Goal: Information Seeking & Learning: Learn about a topic

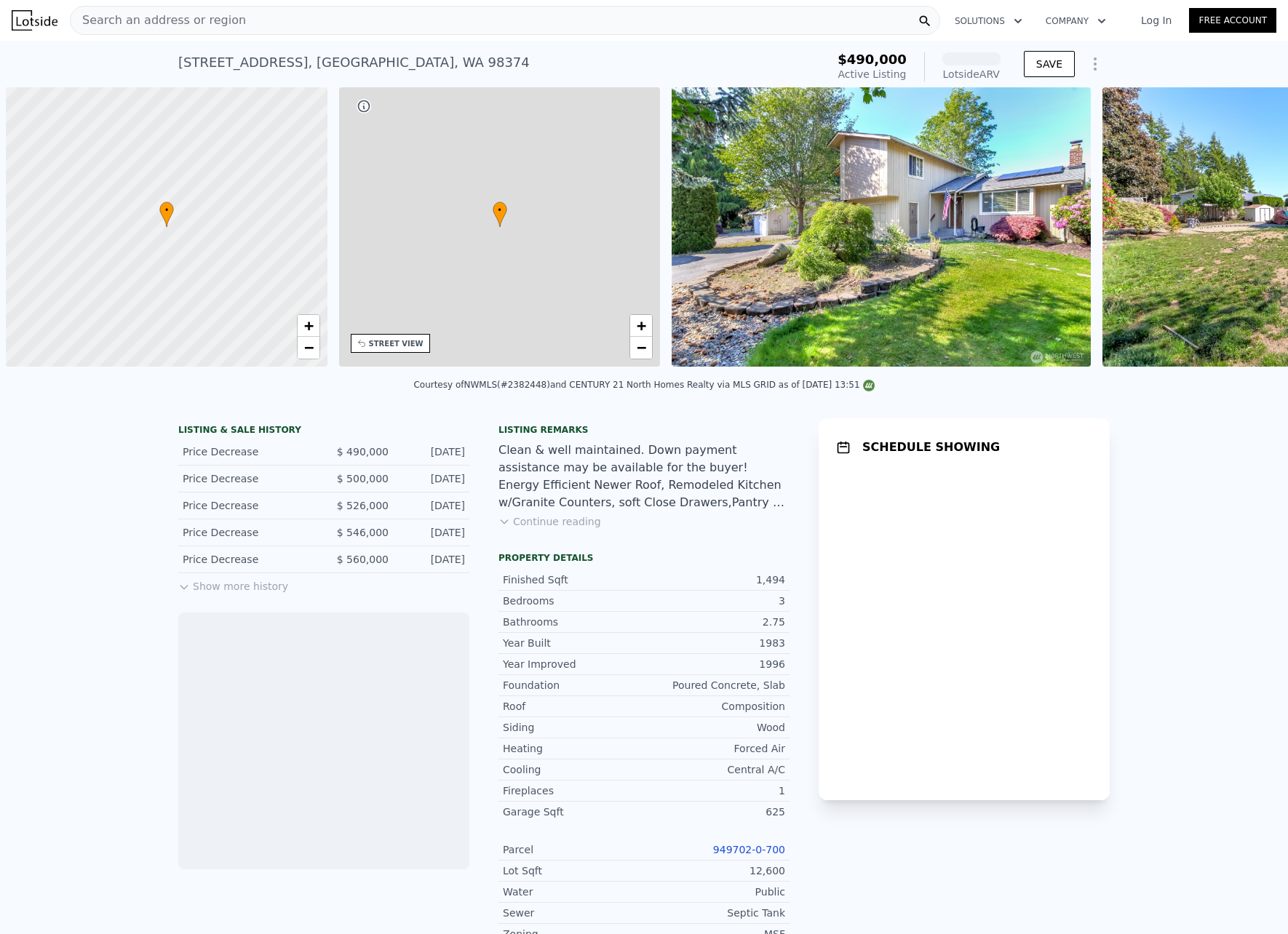
scroll to position [0, 6]
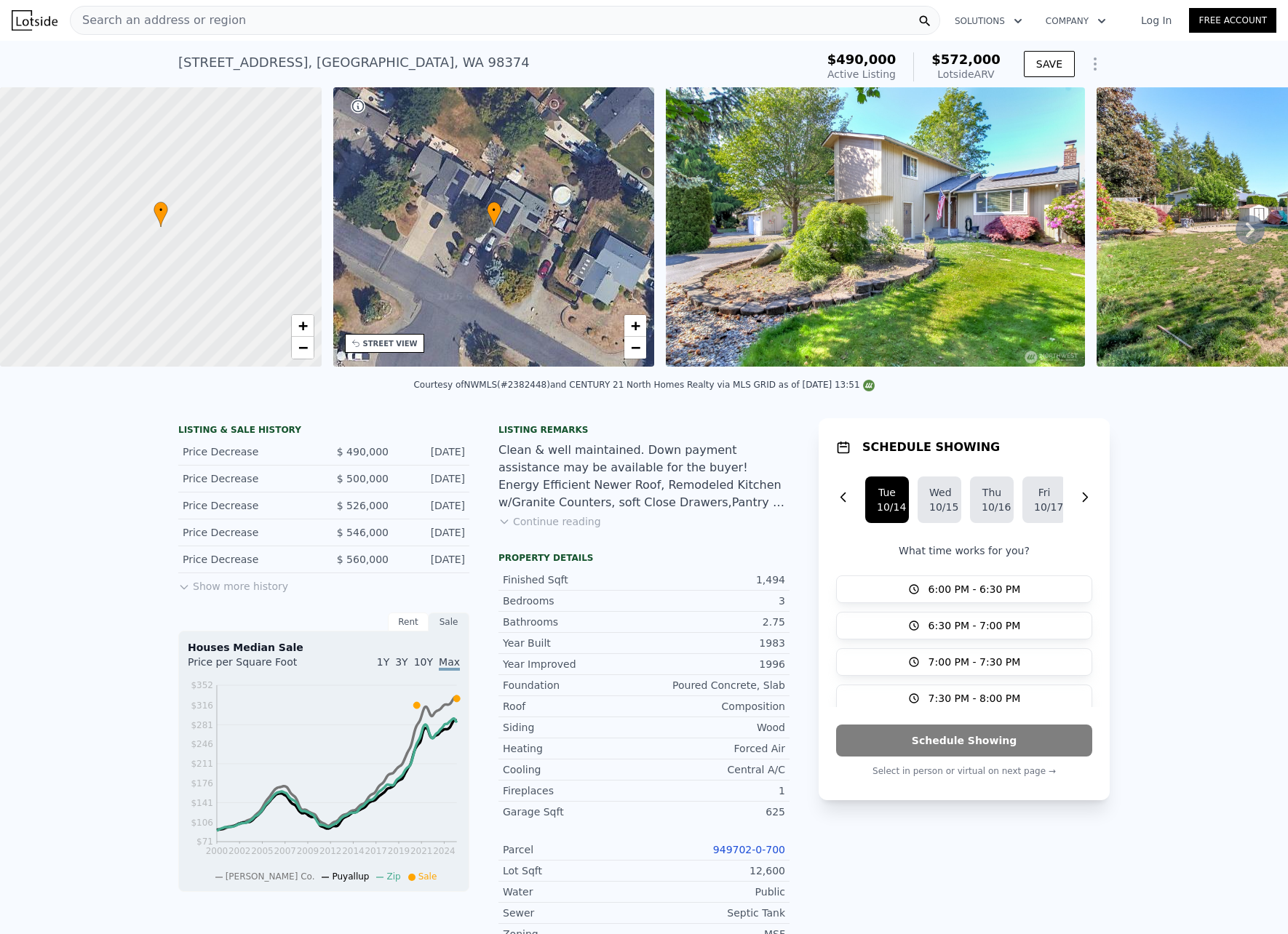
click at [1237, 235] on icon at bounding box center [1250, 229] width 29 height 29
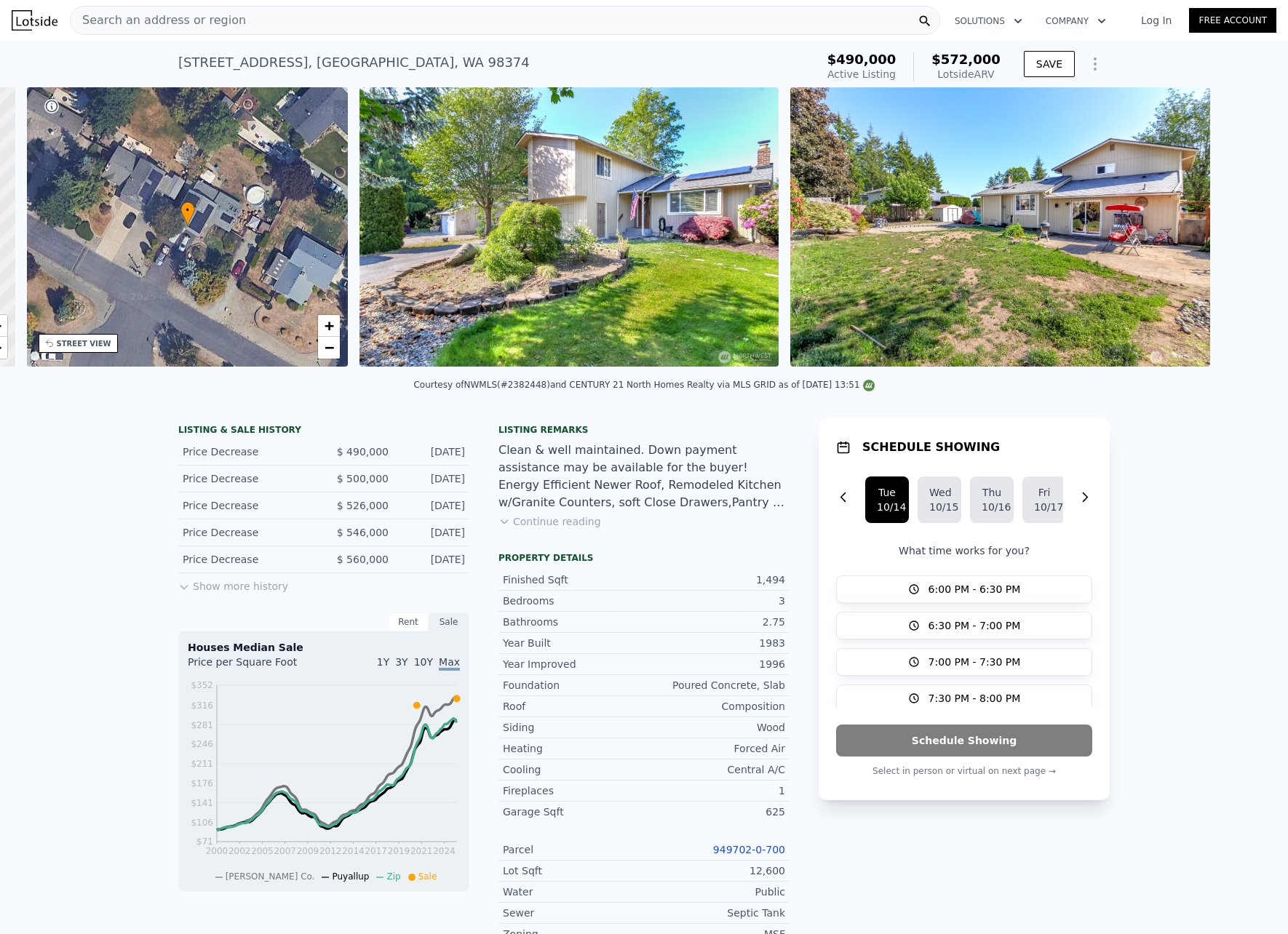
click at [1237, 235] on div "• + − • + − STREET VIEW Loading... SATELLITE VIEW" at bounding box center [644, 229] width 1288 height 285
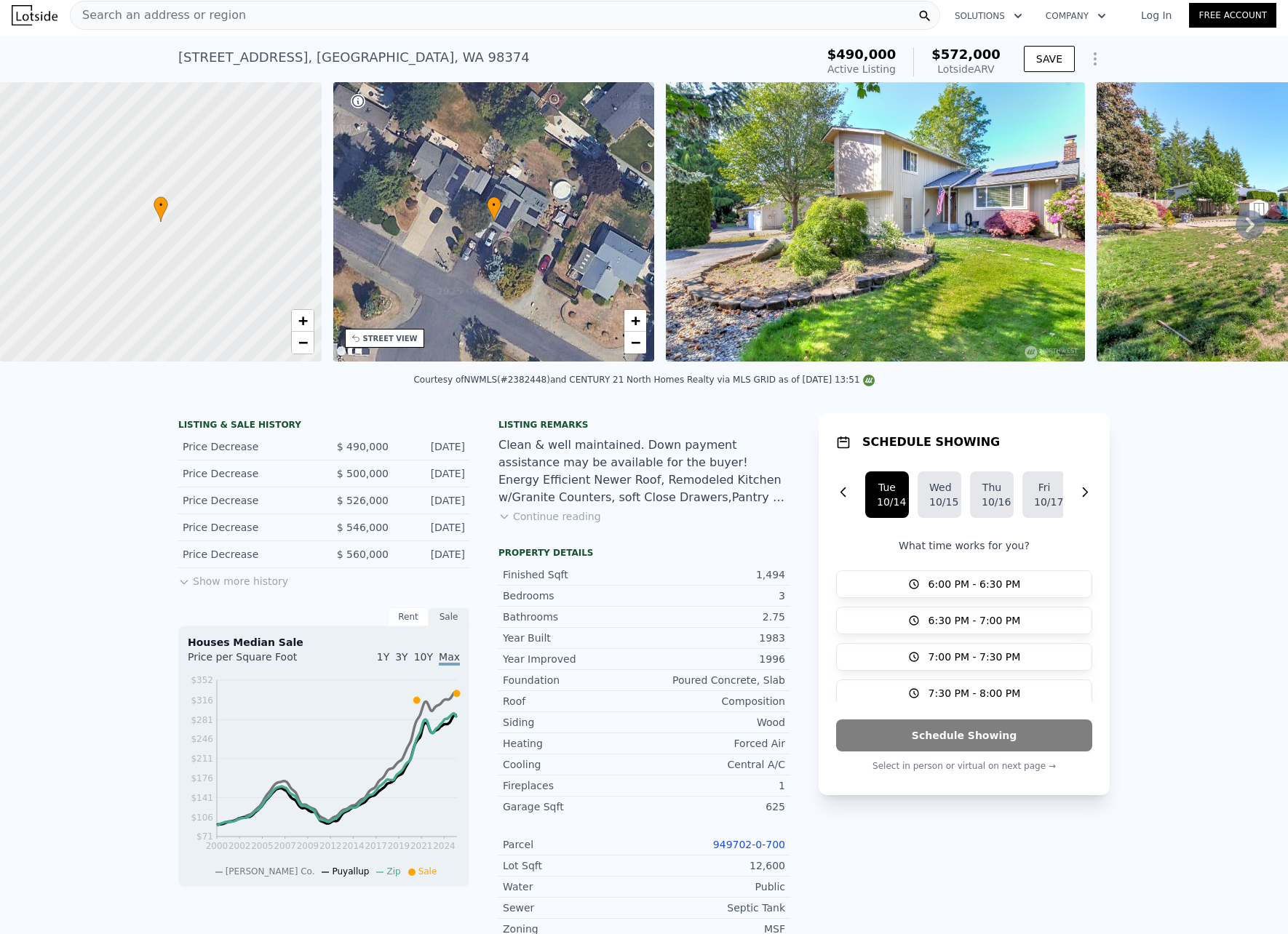
click at [211, 588] on button "Show more history" at bounding box center [233, 579] width 109 height 20
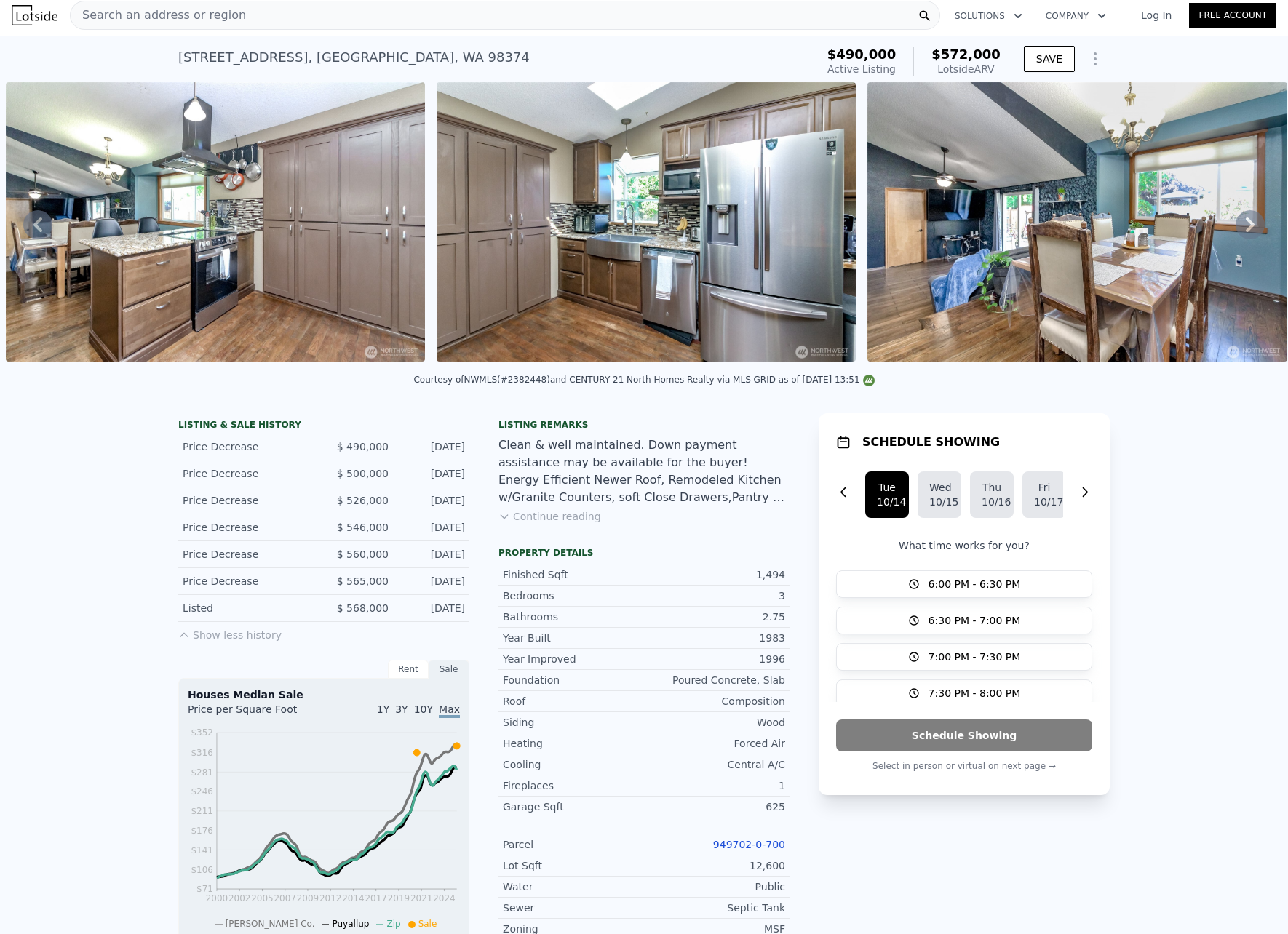
click at [1269, 366] on div "• + − • + − STREET VIEW Loading... SATELLITE VIEW" at bounding box center [644, 224] width 1288 height 285
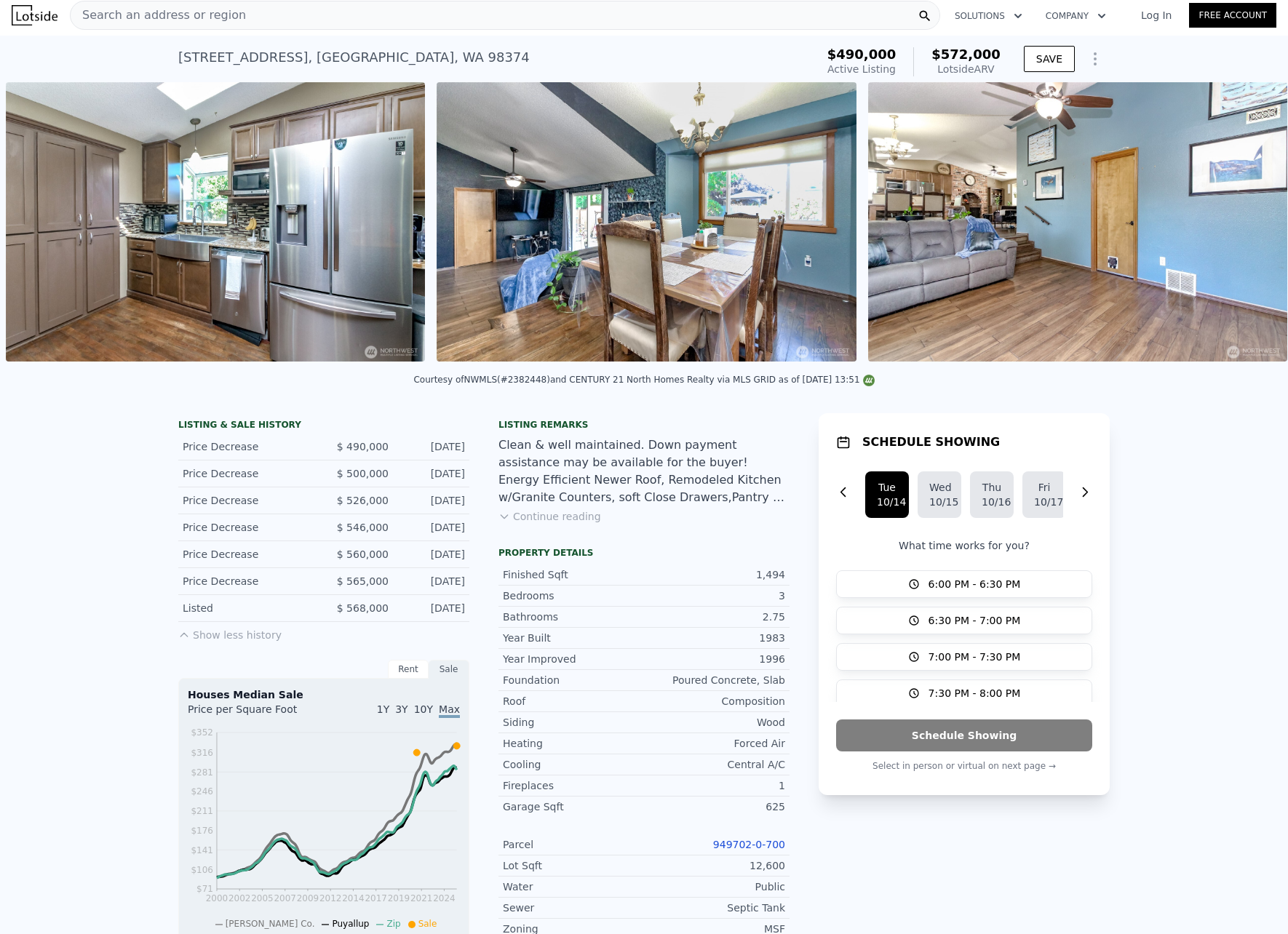
click at [1269, 366] on div "• + − • + − STREET VIEW Loading... SATELLITE VIEW" at bounding box center [644, 224] width 1288 height 285
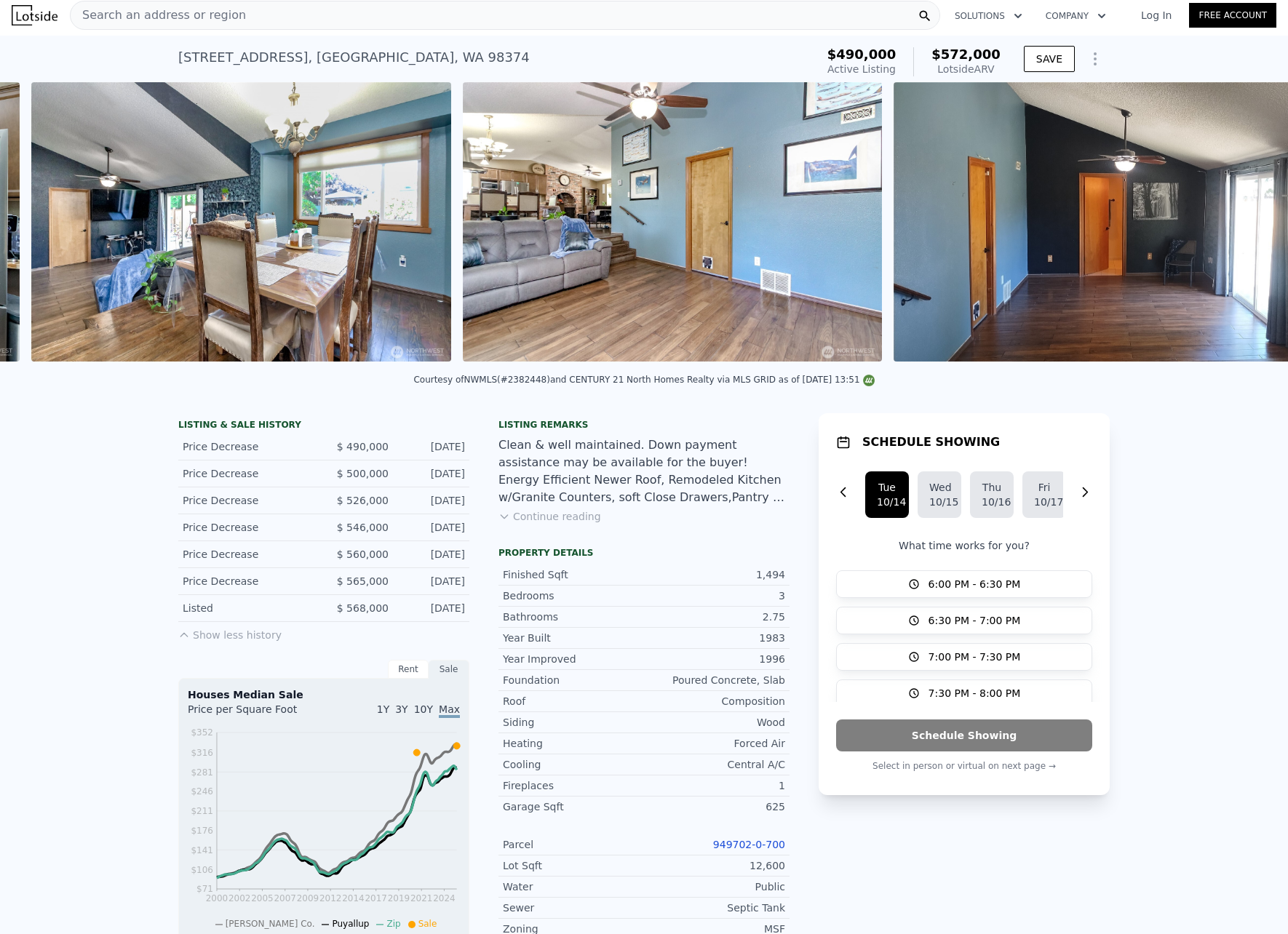
click at [1269, 366] on div "• + − • + − STREET VIEW Loading... SATELLITE VIEW" at bounding box center [644, 224] width 1288 height 285
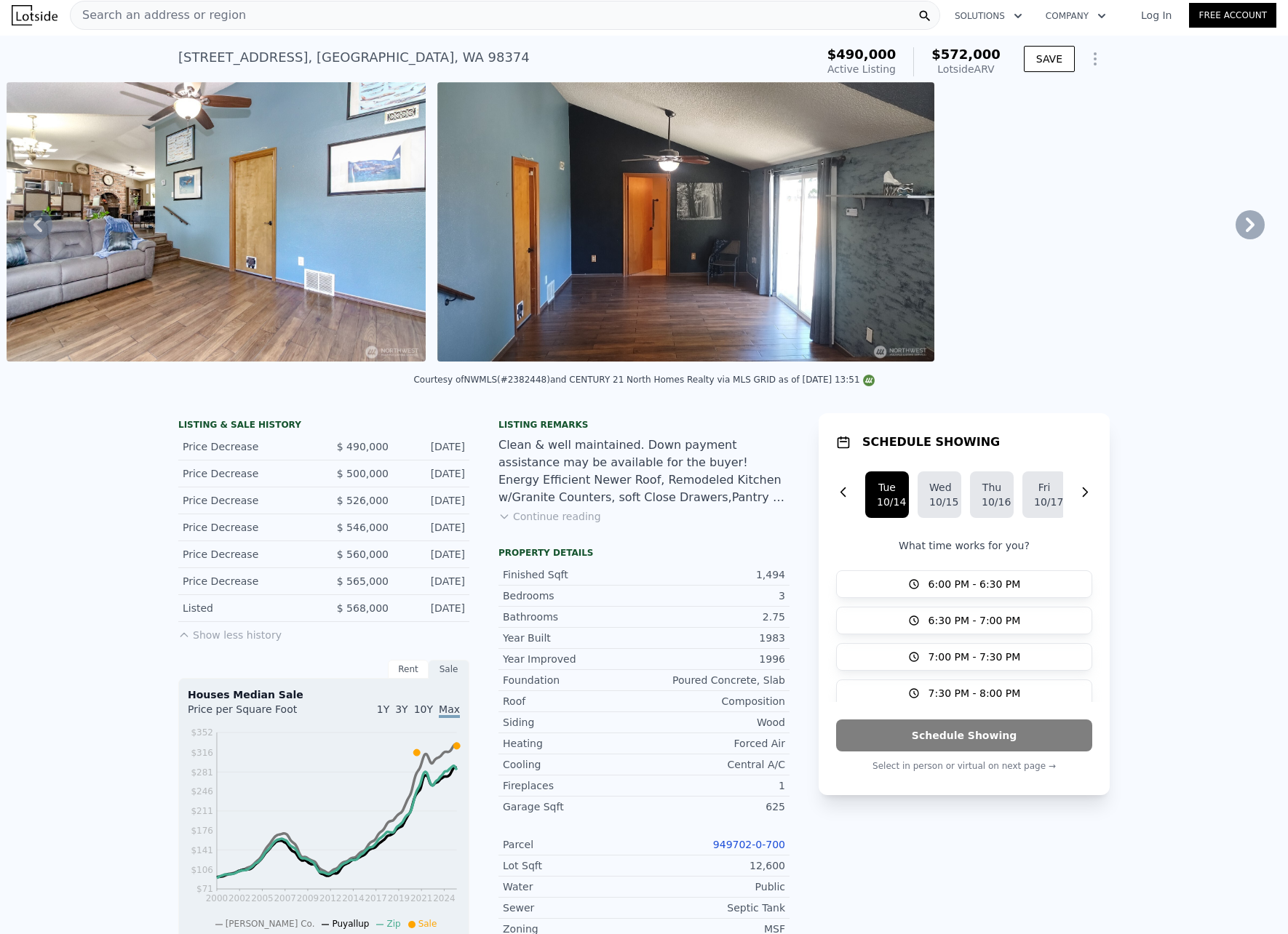
click at [1269, 366] on div "• + − • + − STREET VIEW Loading... SATELLITE VIEW" at bounding box center [644, 224] width 1288 height 285
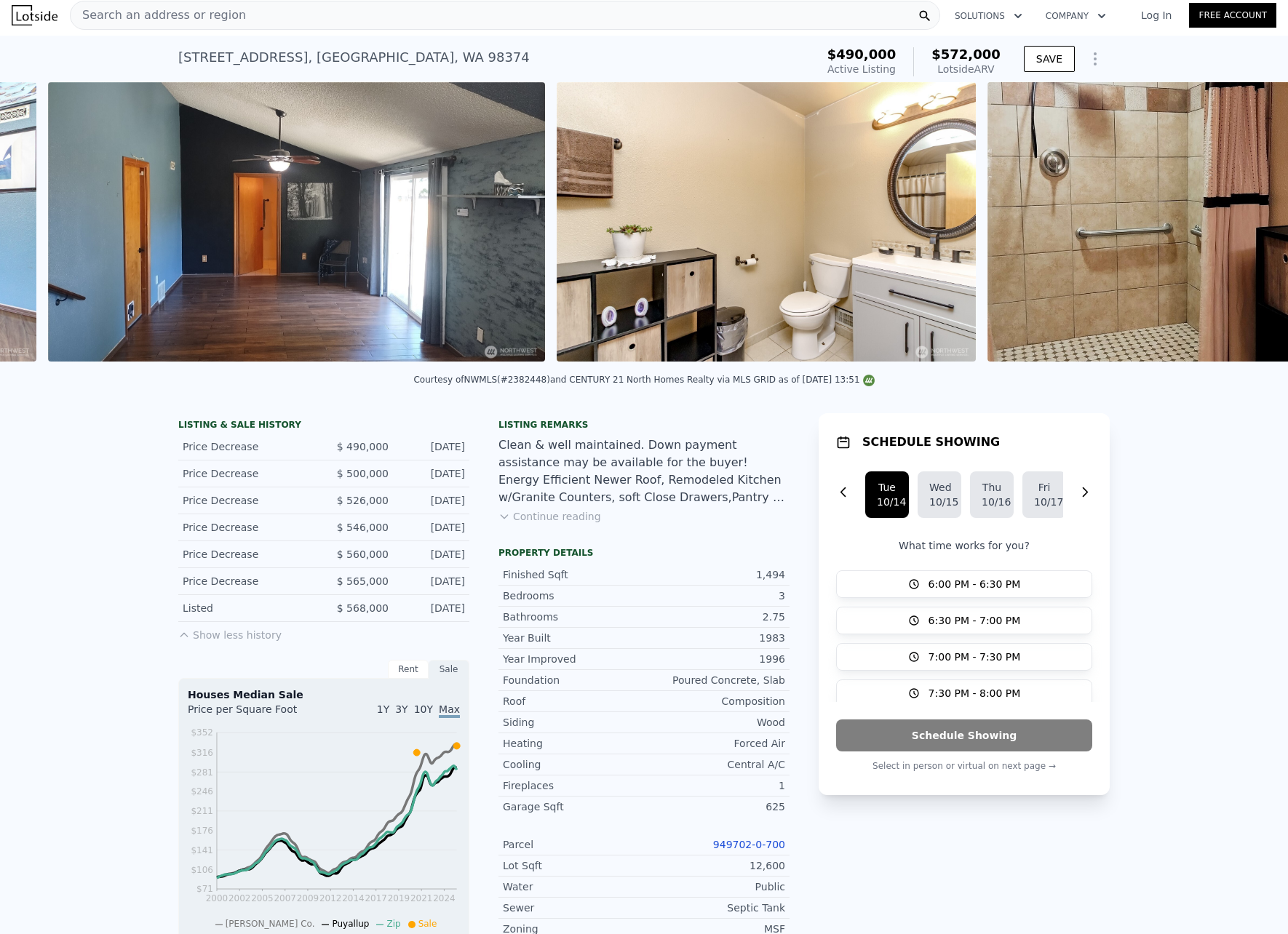
scroll to position [0, 4624]
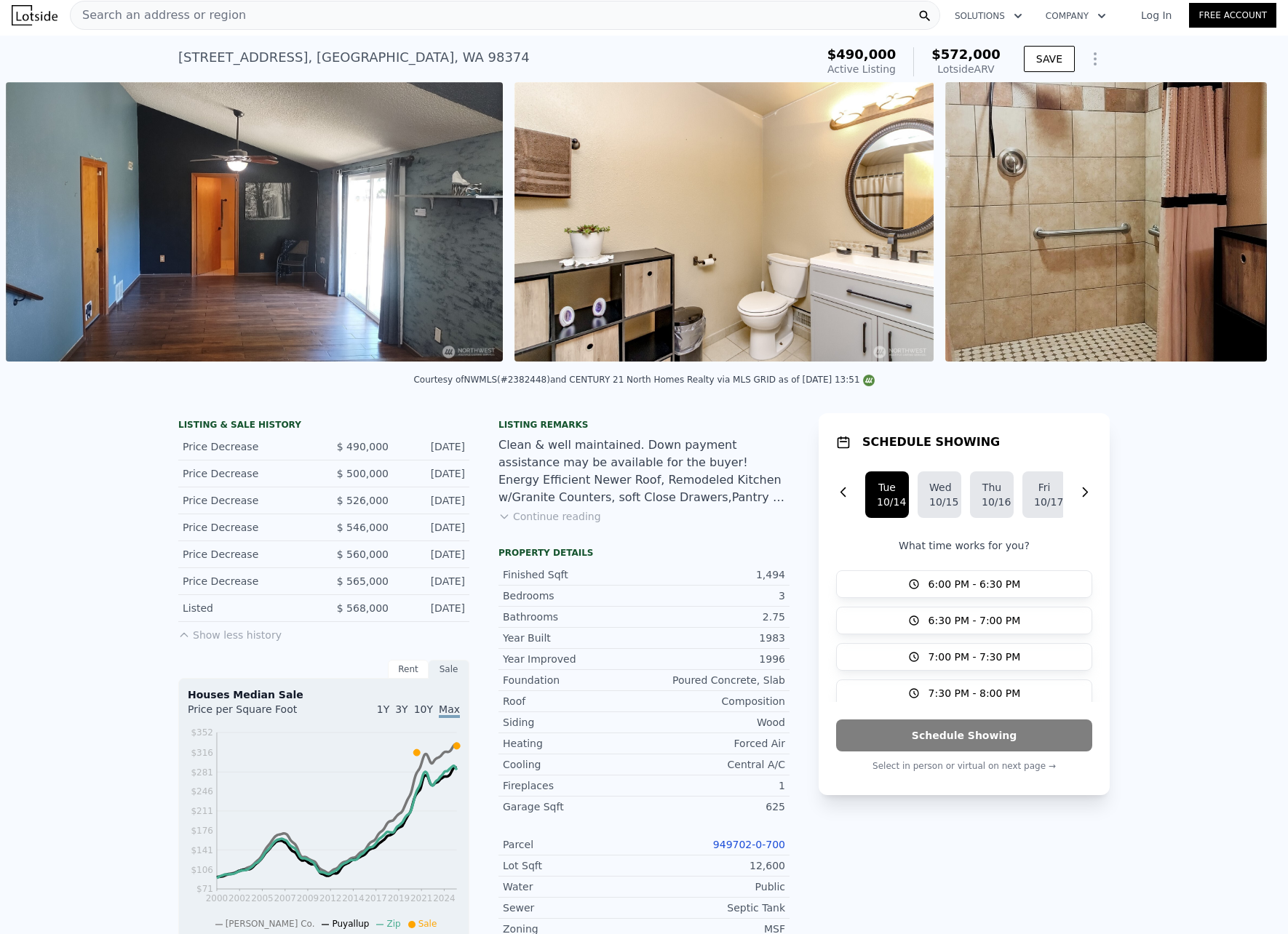
click at [1267, 377] on div "Courtesy of NWMLS (#2382448) and CENTURY 21 North Homes Realty via MLS GRID as …" at bounding box center [644, 384] width 1288 height 35
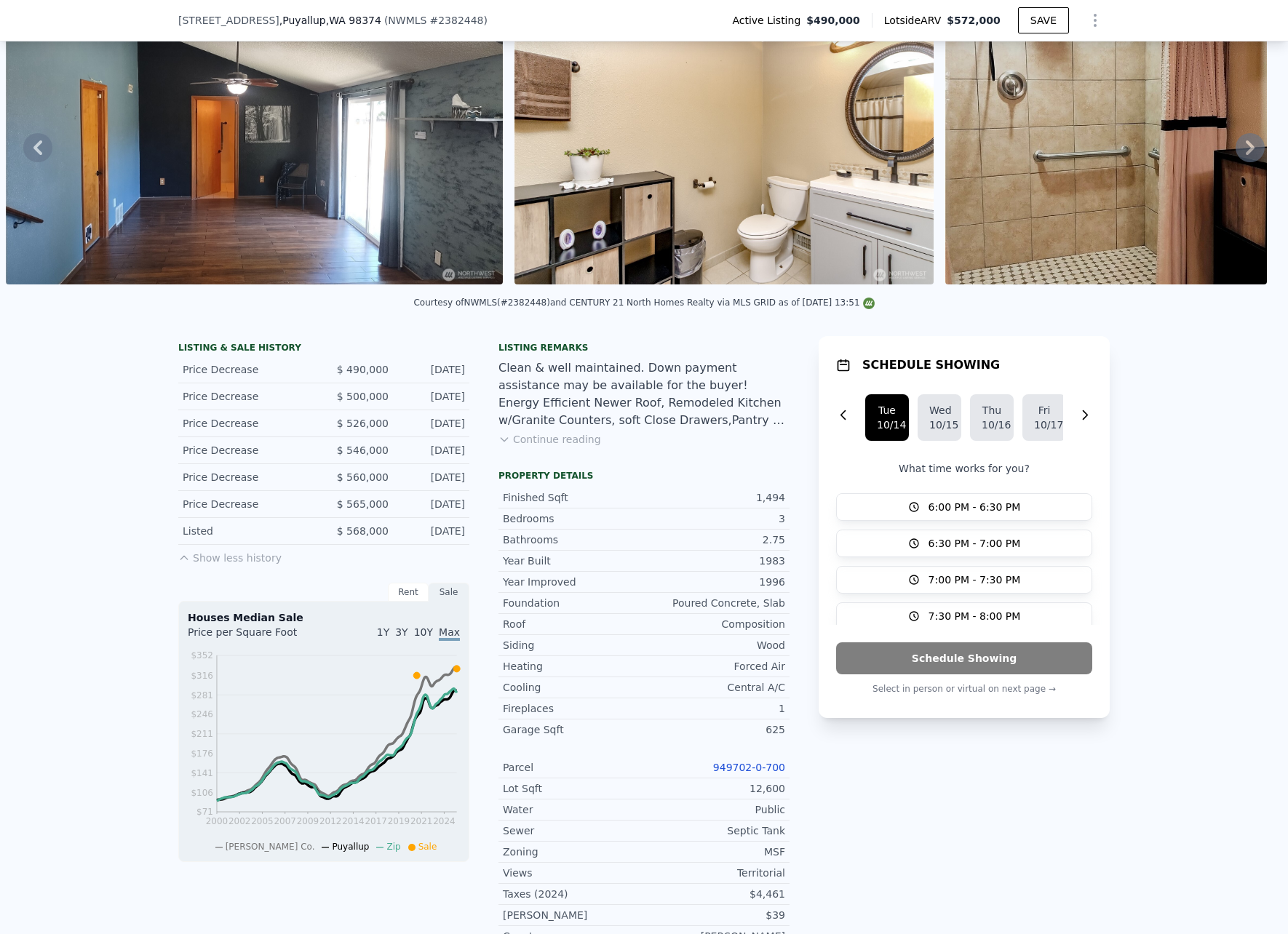
scroll to position [72, 0]
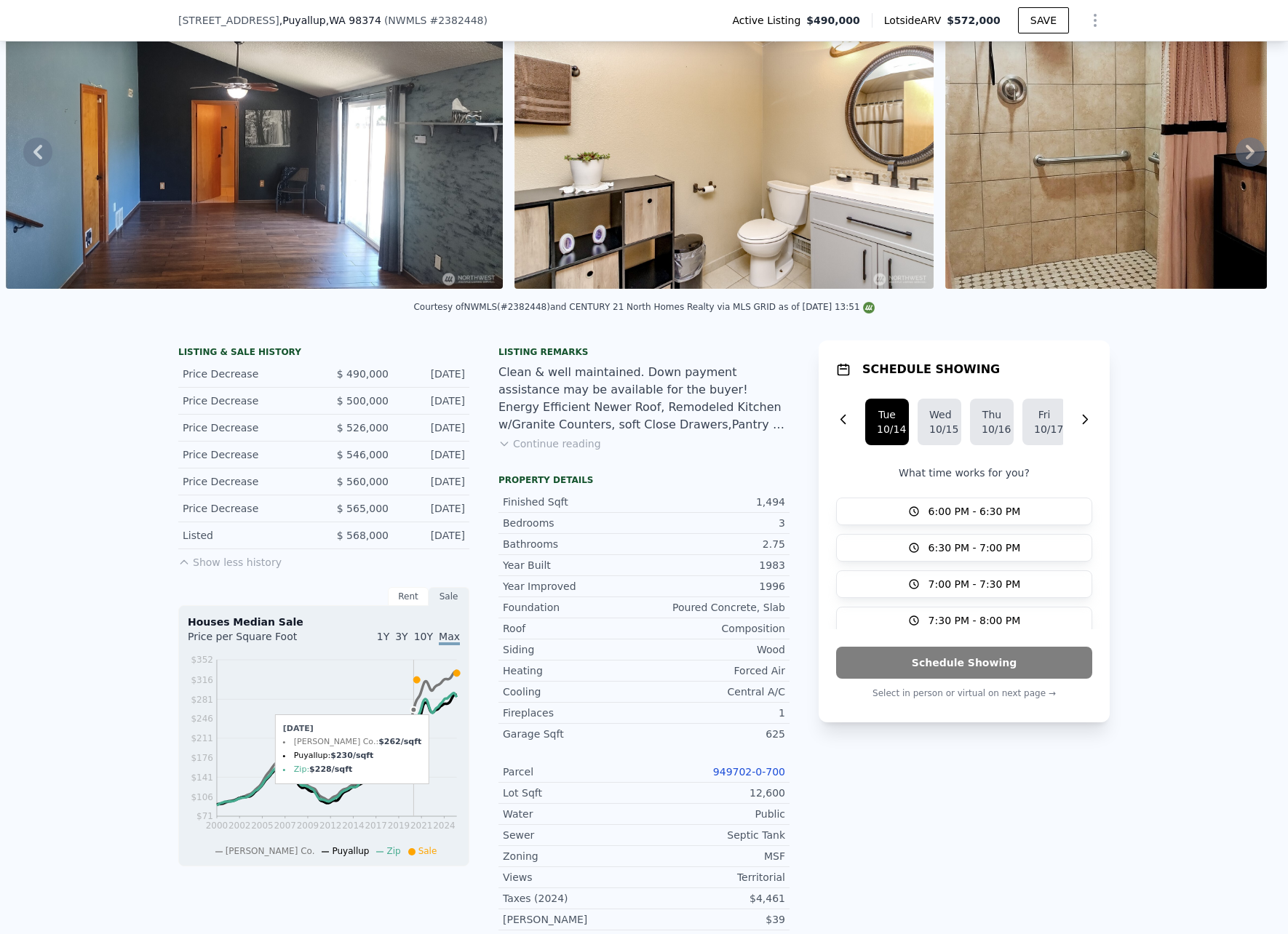
click at [414, 684] on icon at bounding box center [417, 680] width 6 height 6
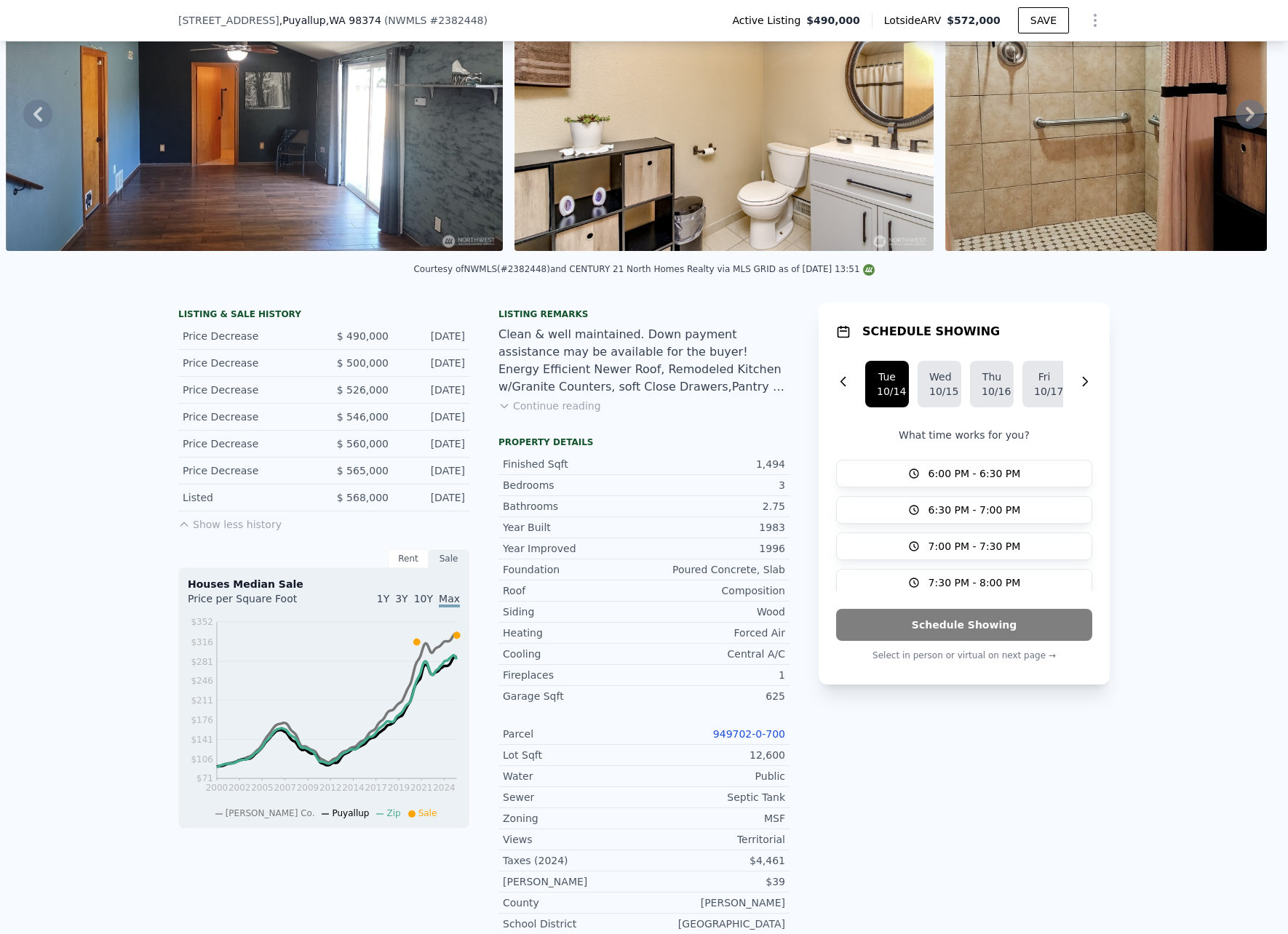
scroll to position [5, 0]
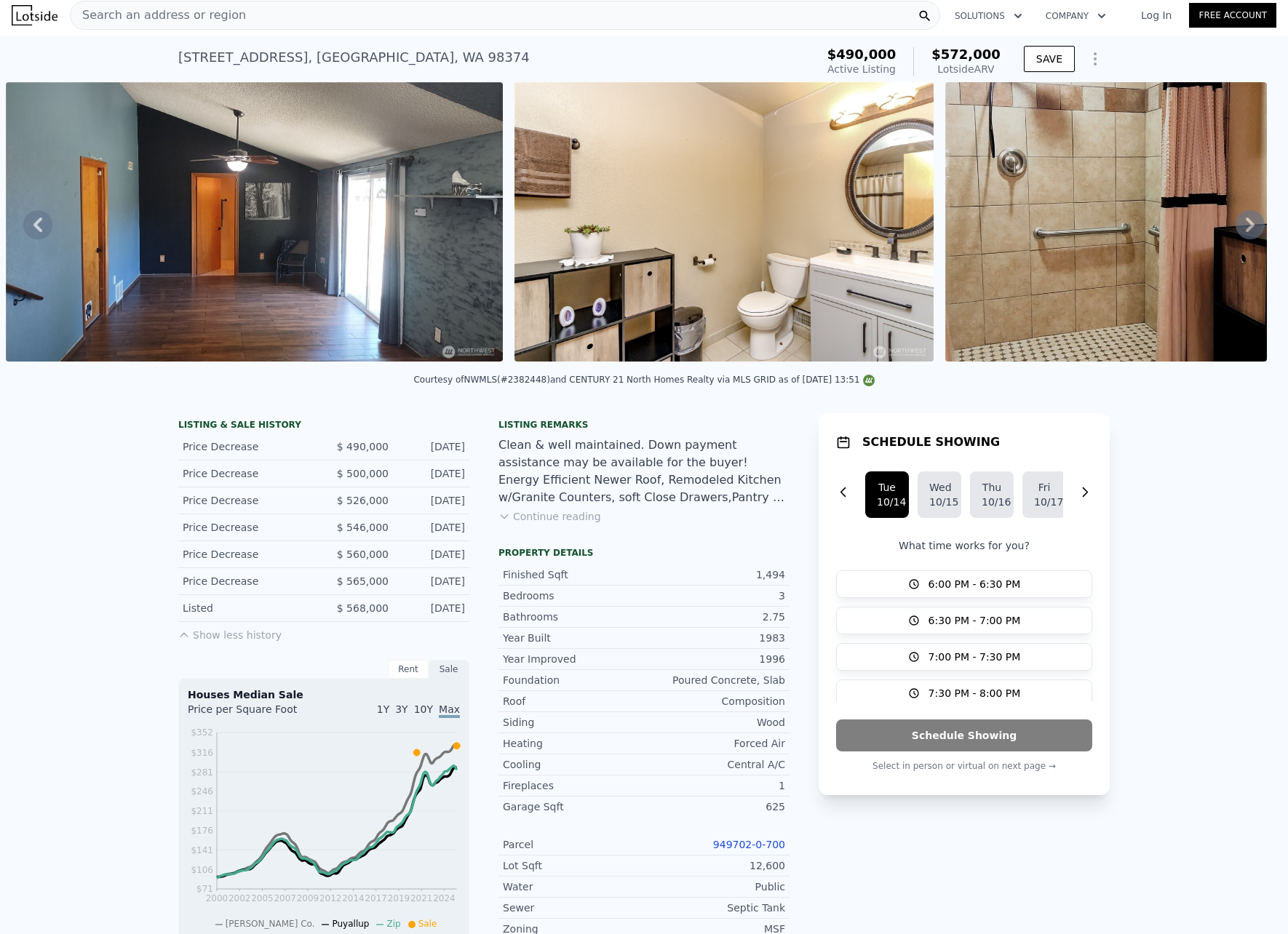
click at [1246, 229] on icon at bounding box center [1250, 225] width 8 height 15
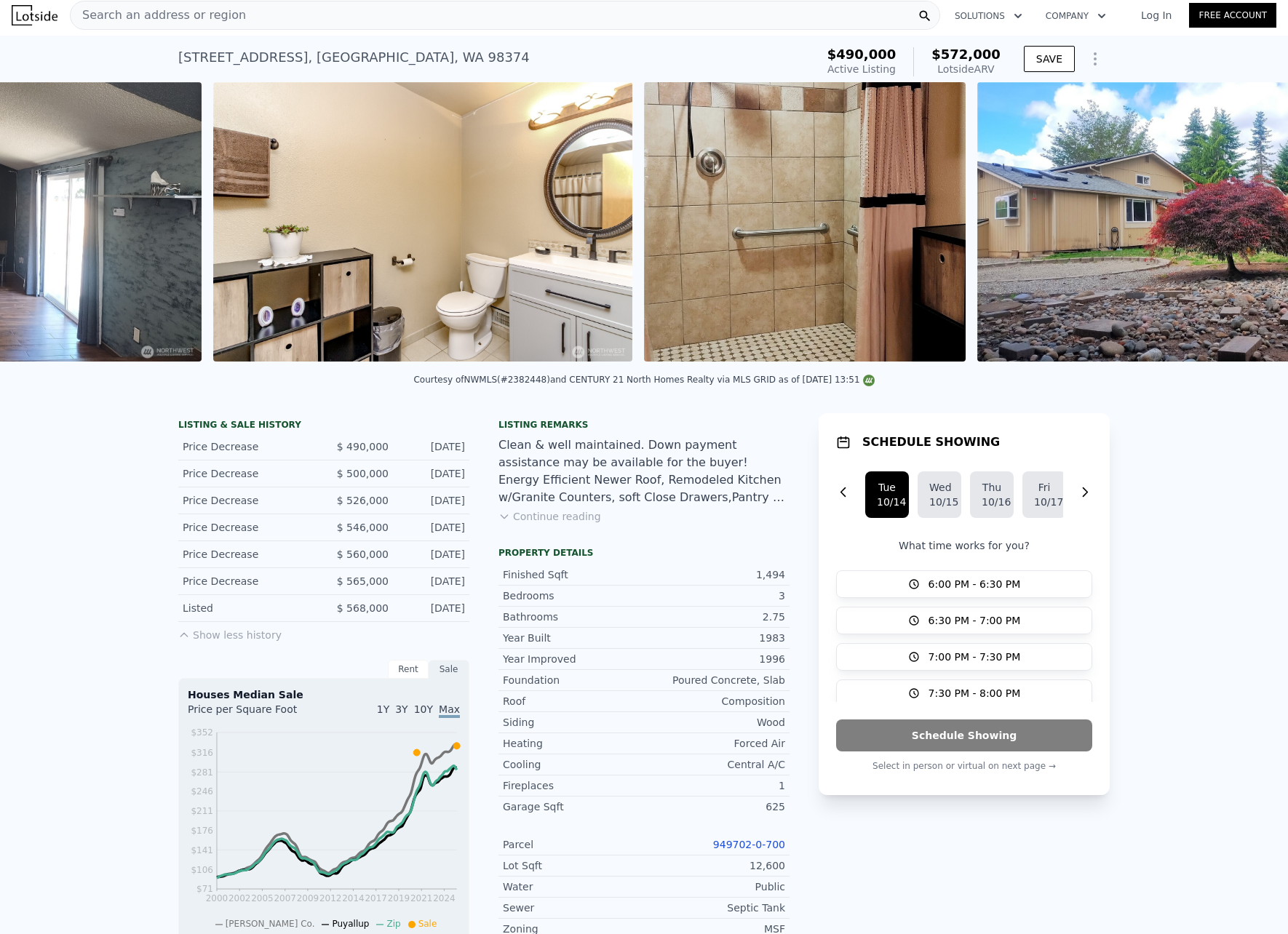
click at [1243, 229] on div "• + − • + − STREET VIEW Loading... SATELLITE VIEW" at bounding box center [644, 224] width 1288 height 285
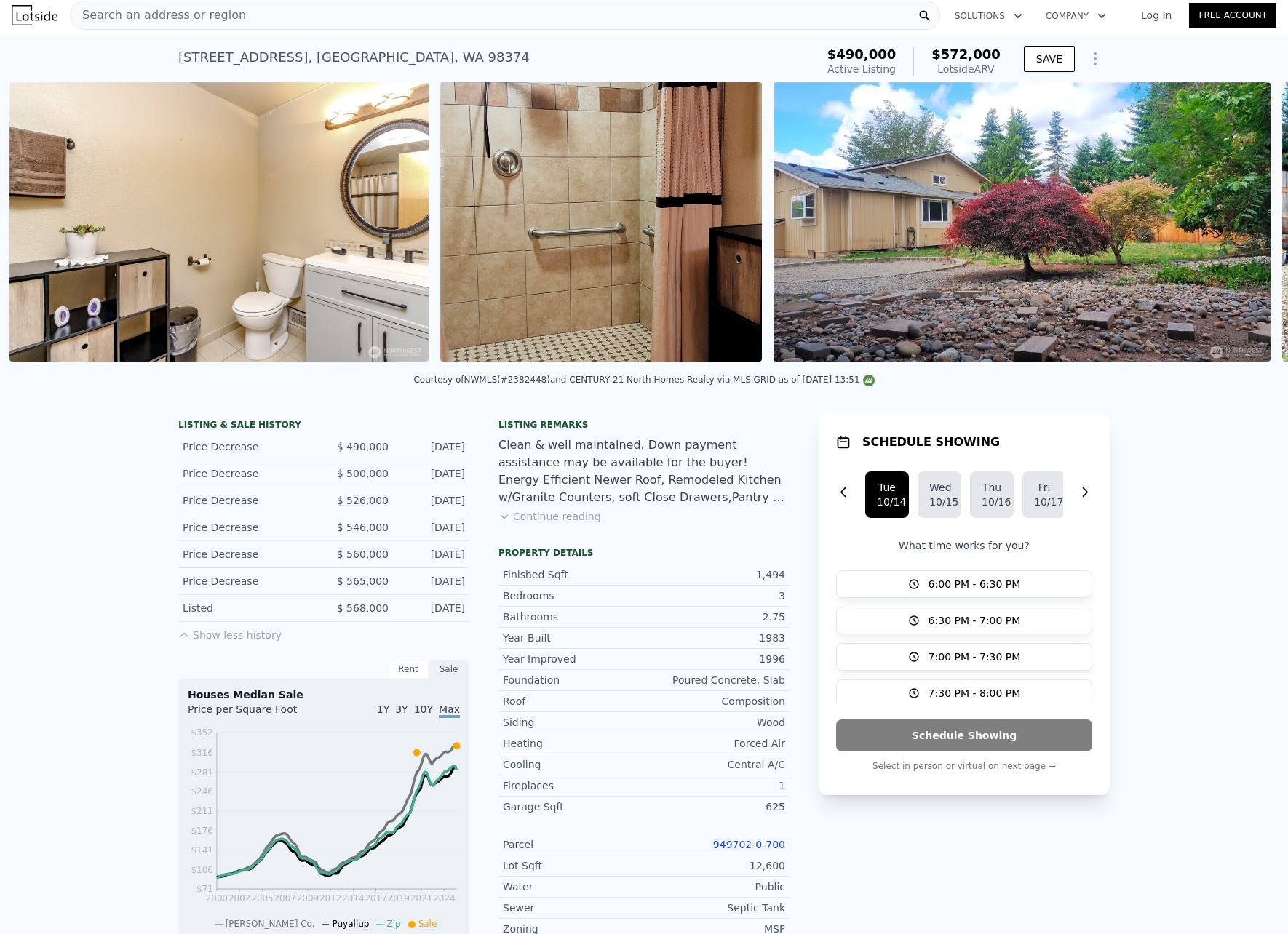
scroll to position [0, 5133]
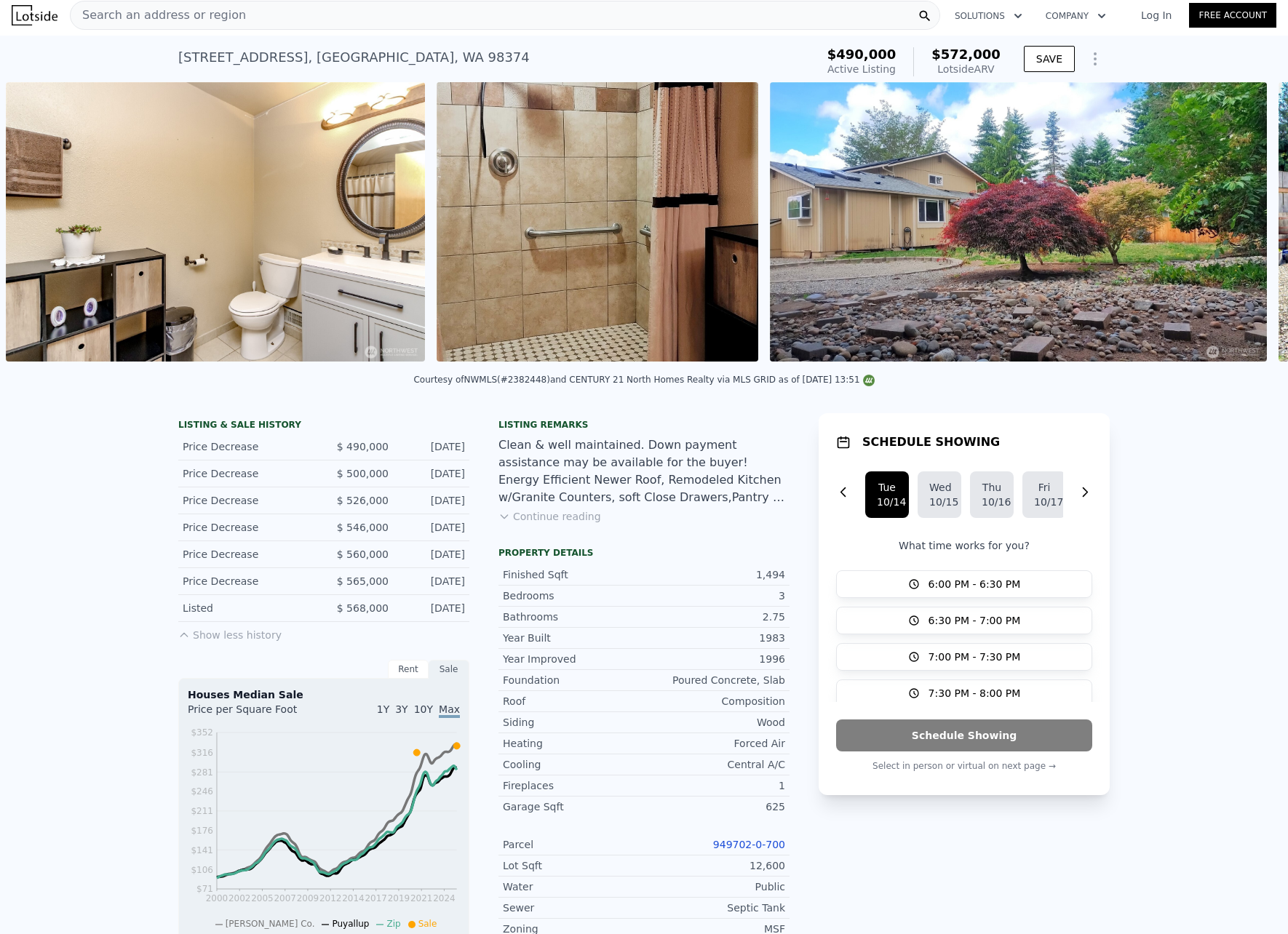
click at [1243, 229] on img at bounding box center [1019, 222] width 497 height 279
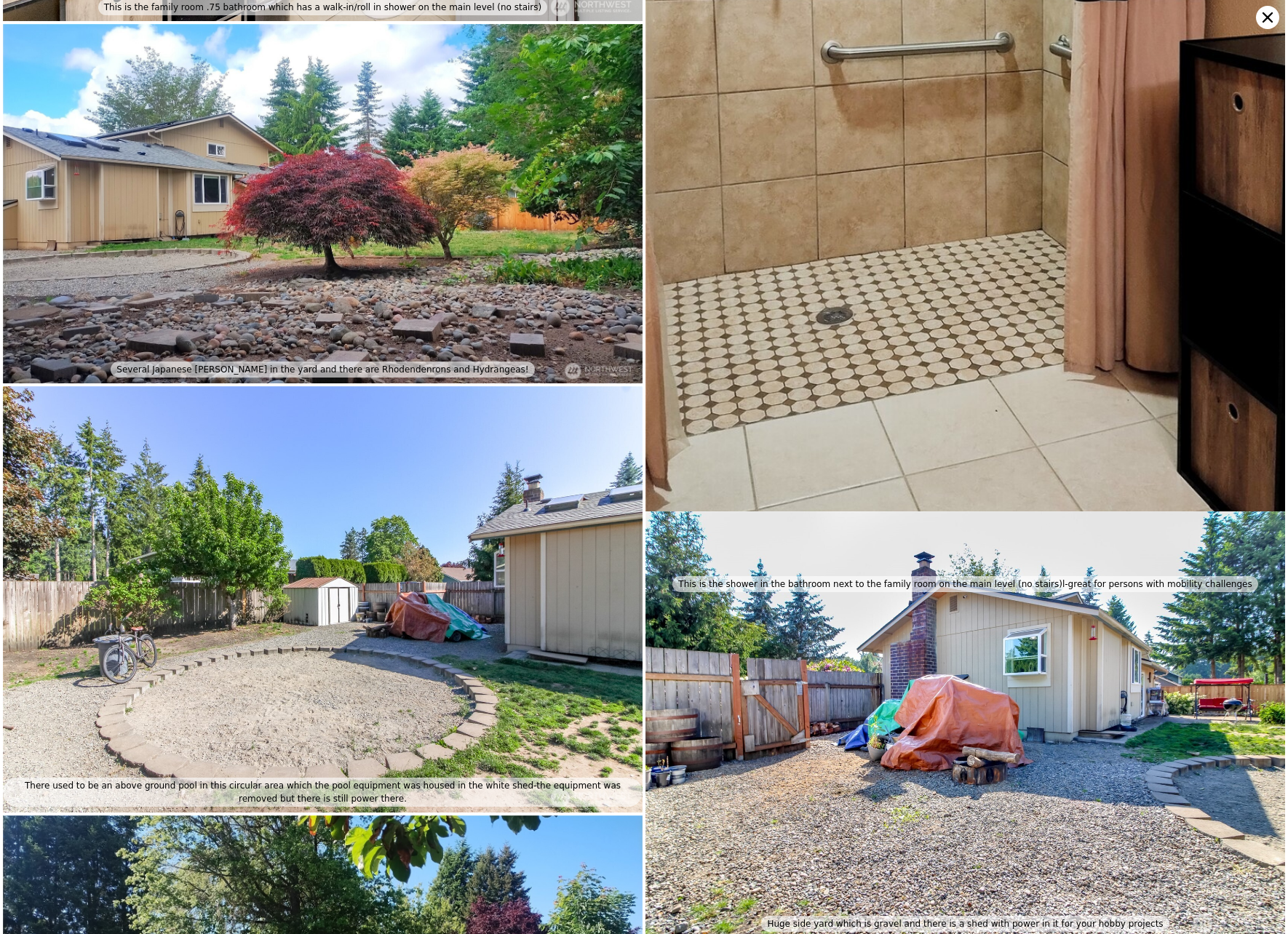
scroll to position [2553, 0]
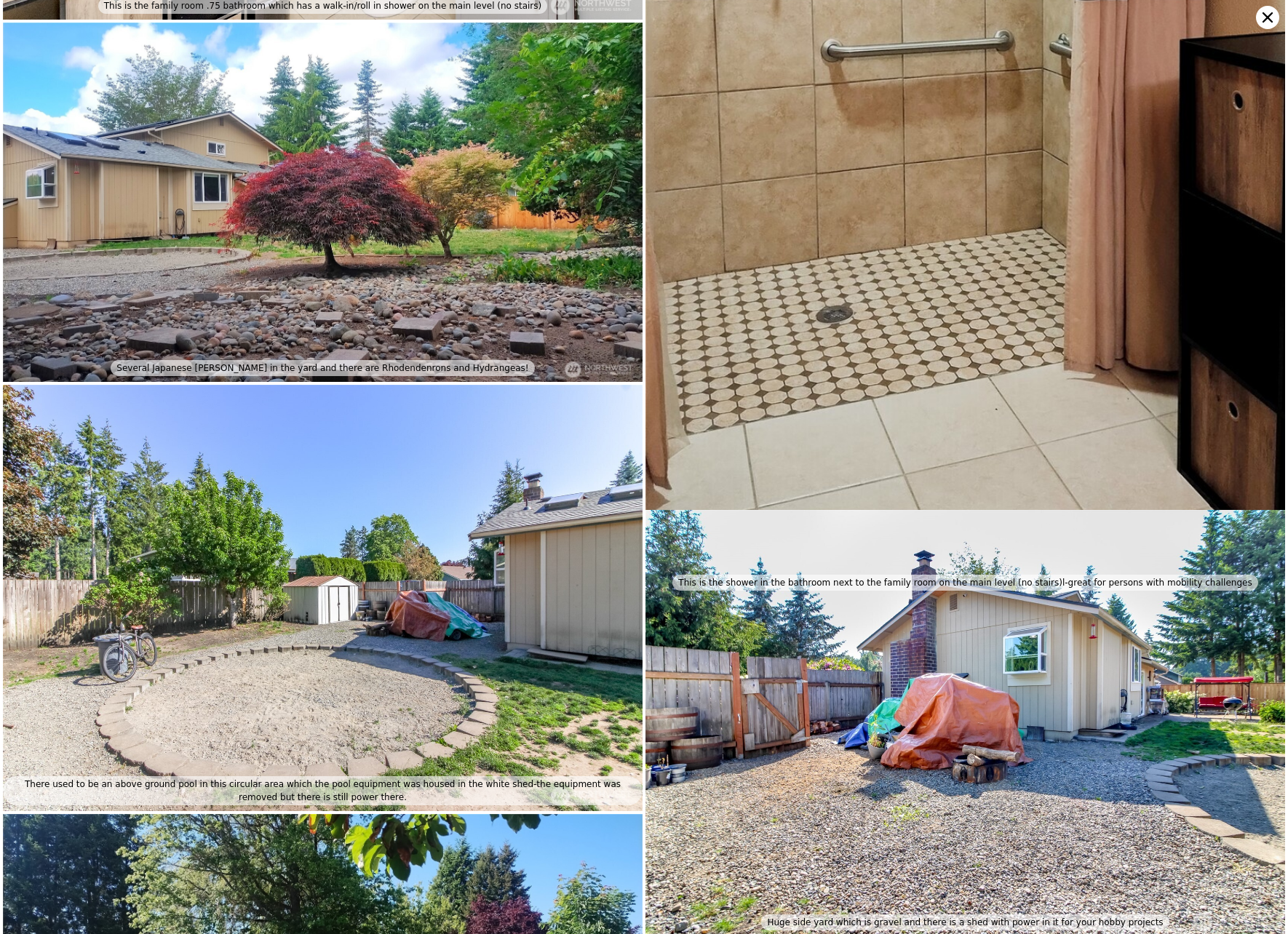
click at [1269, 20] on icon at bounding box center [1268, 17] width 23 height 23
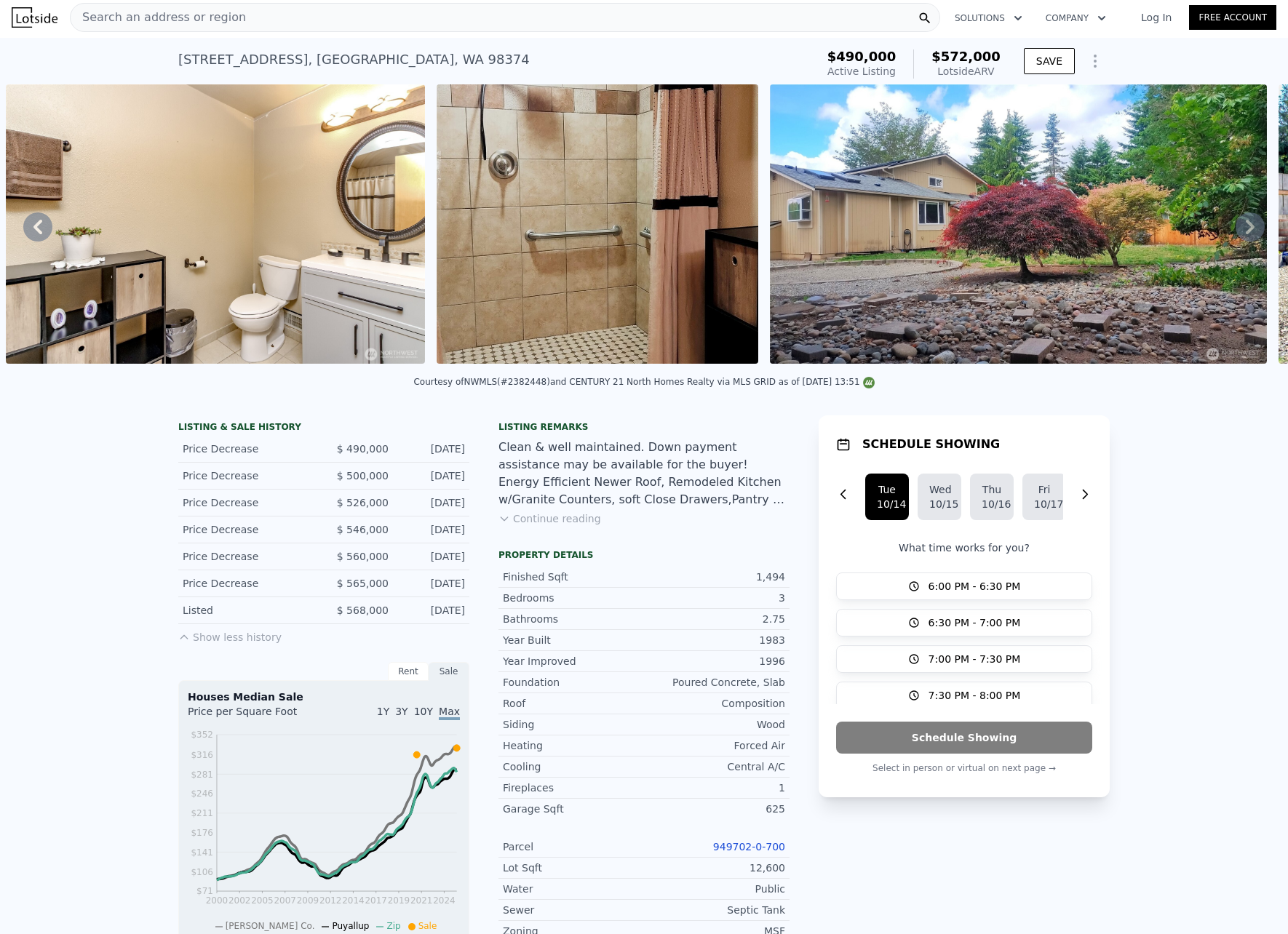
scroll to position [0, 0]
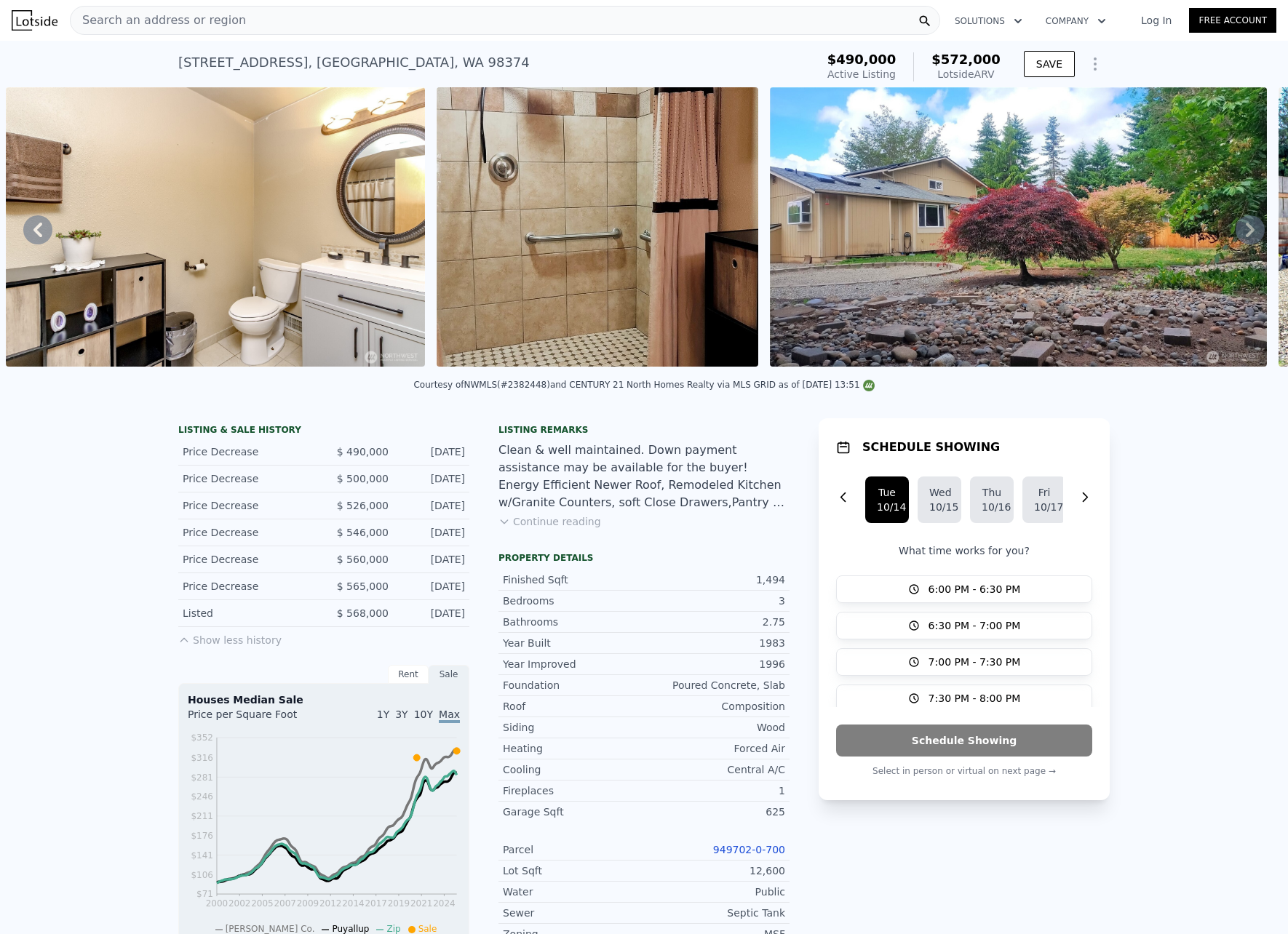
click at [204, 643] on button "Show less history" at bounding box center [229, 637] width 103 height 20
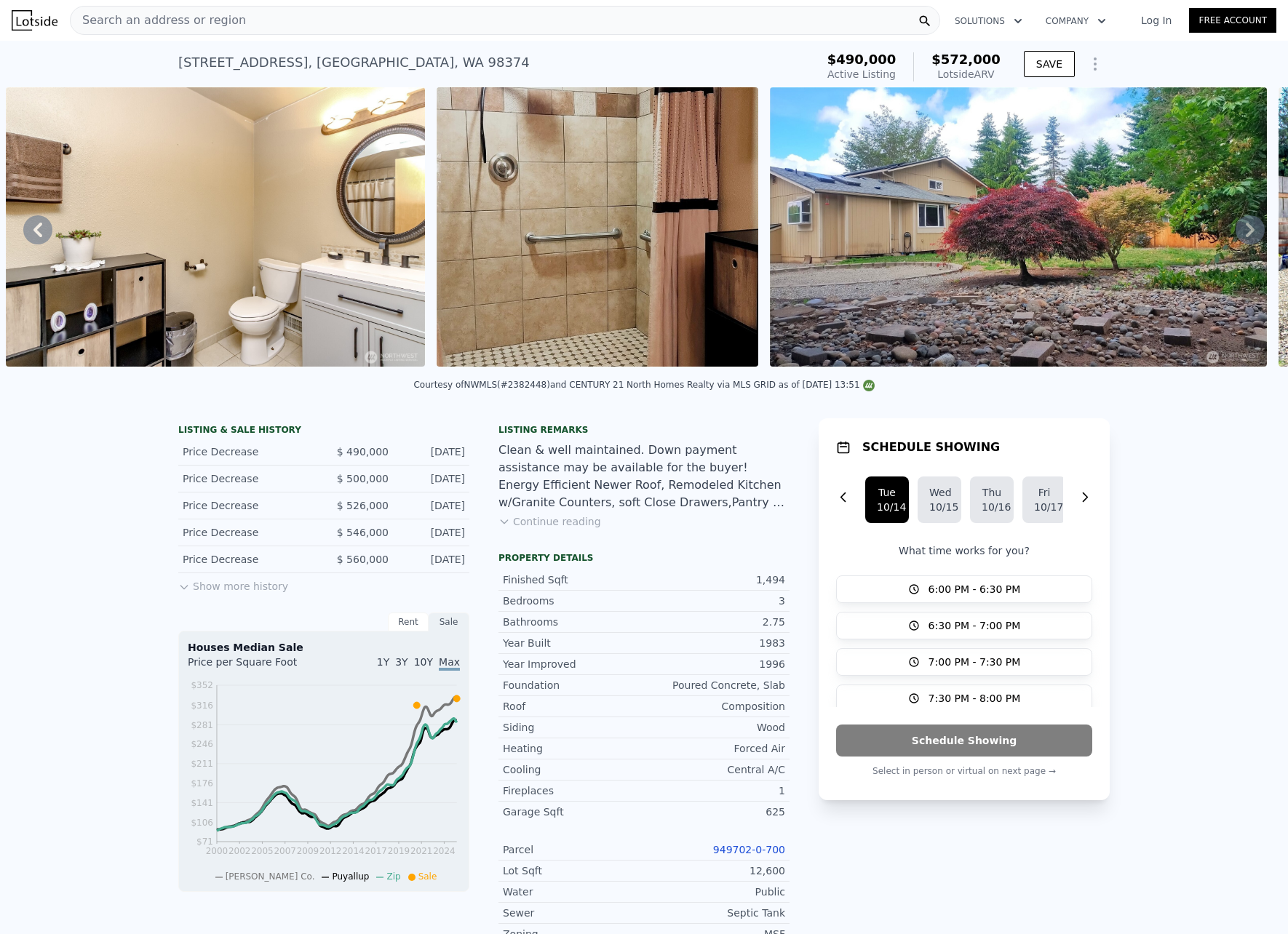
click at [208, 594] on button "Show more history" at bounding box center [233, 583] width 109 height 20
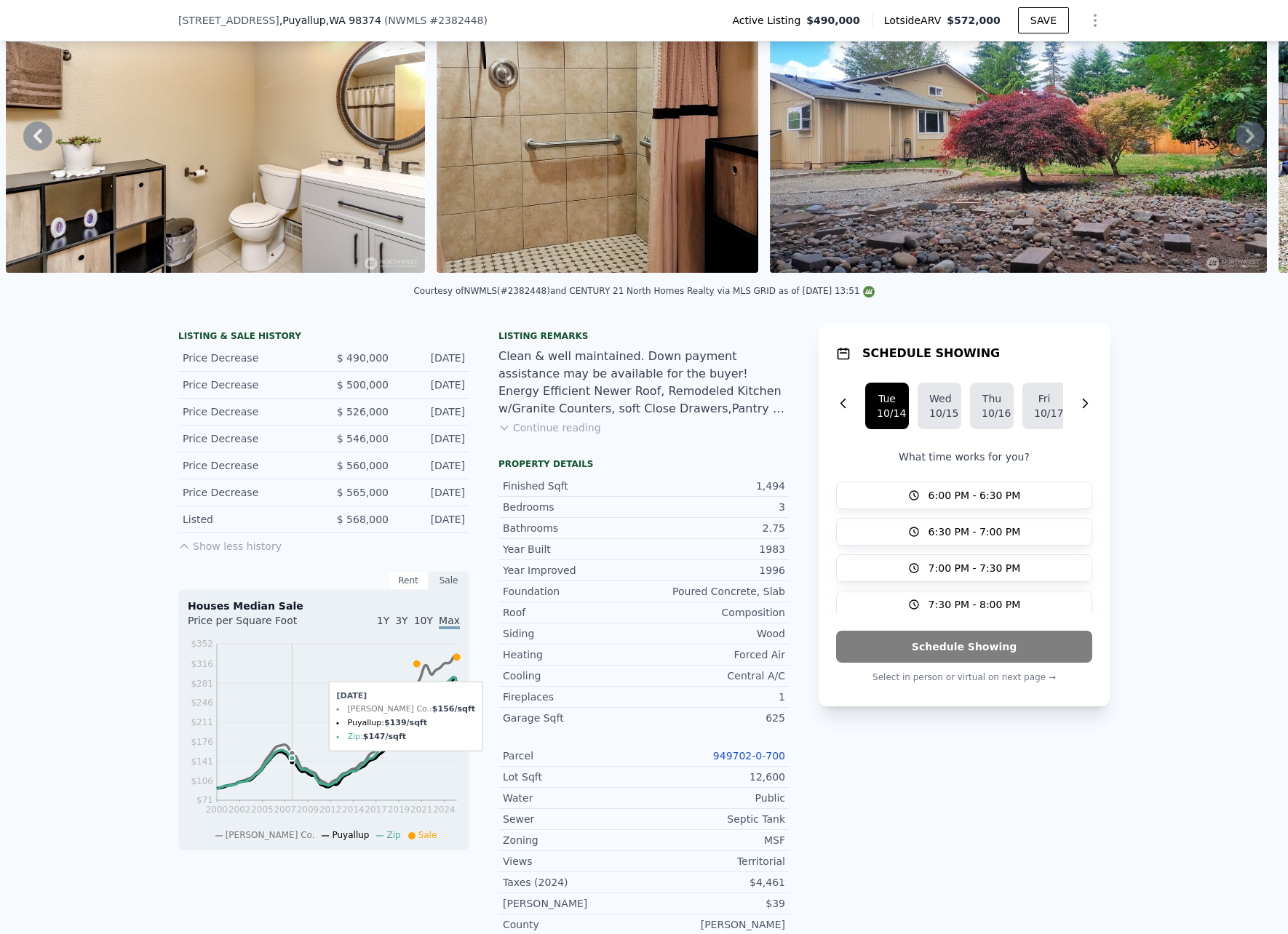
scroll to position [286, 0]
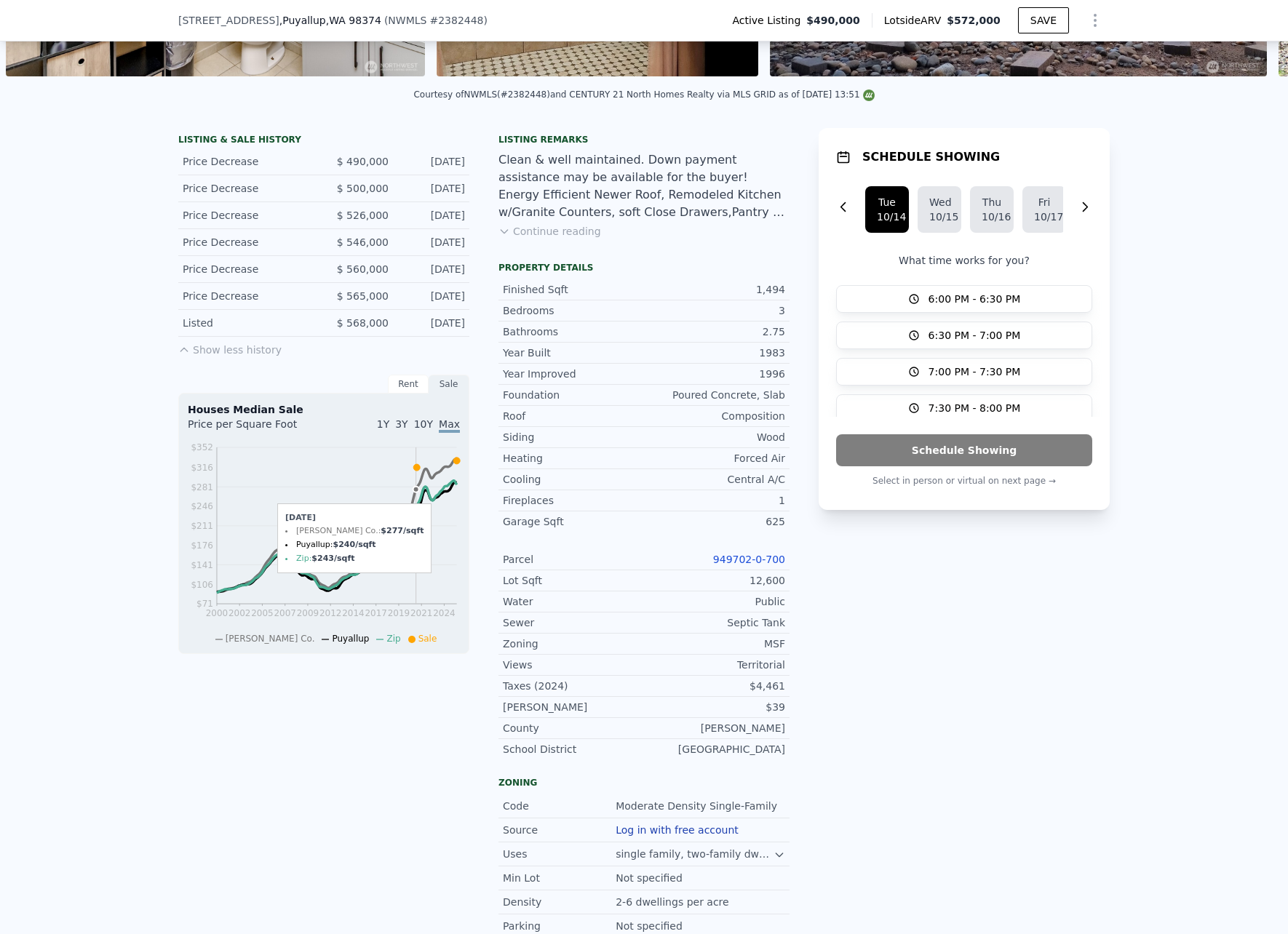
click at [414, 471] on icon at bounding box center [417, 467] width 6 height 6
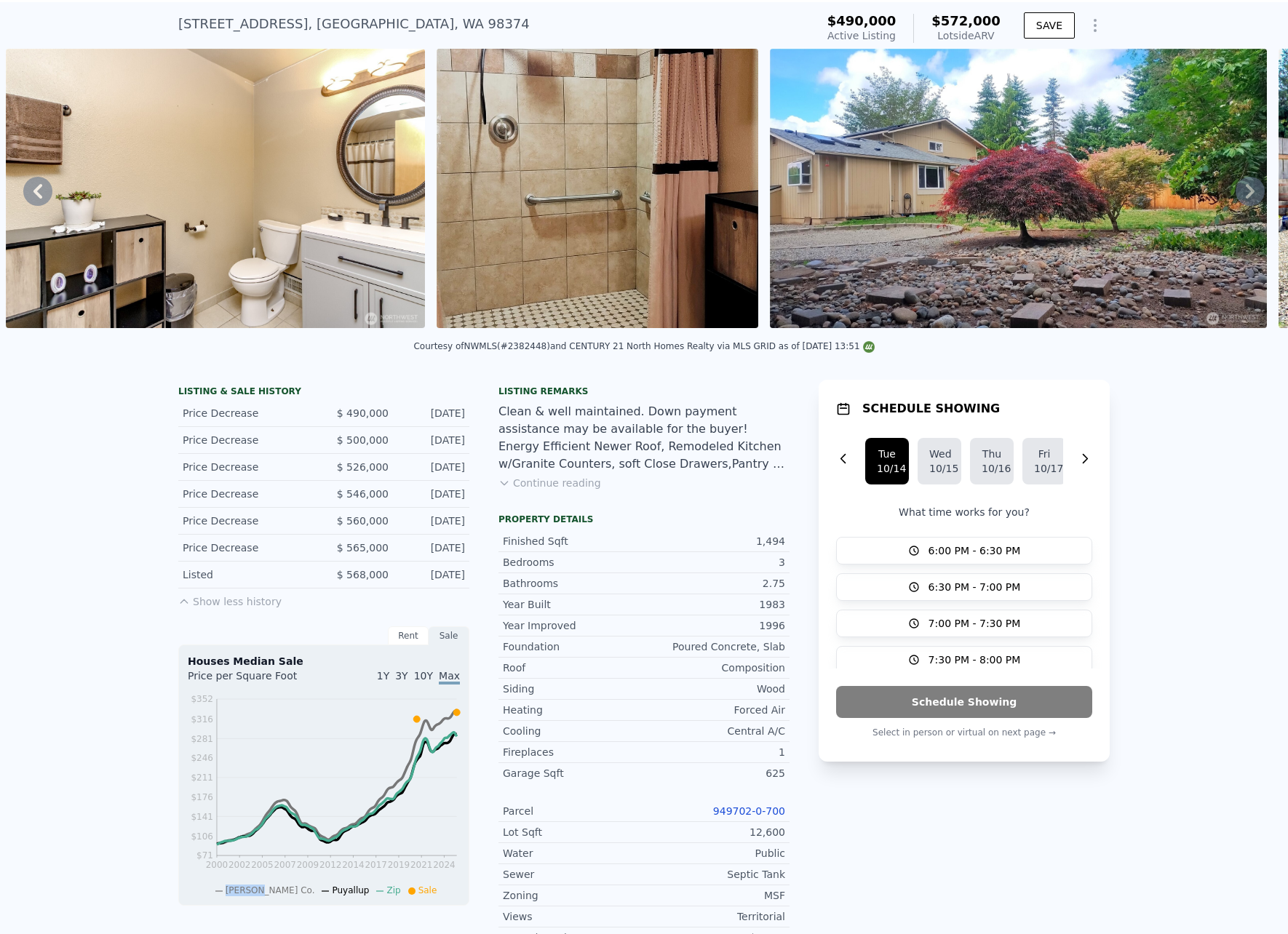
scroll to position [0, 0]
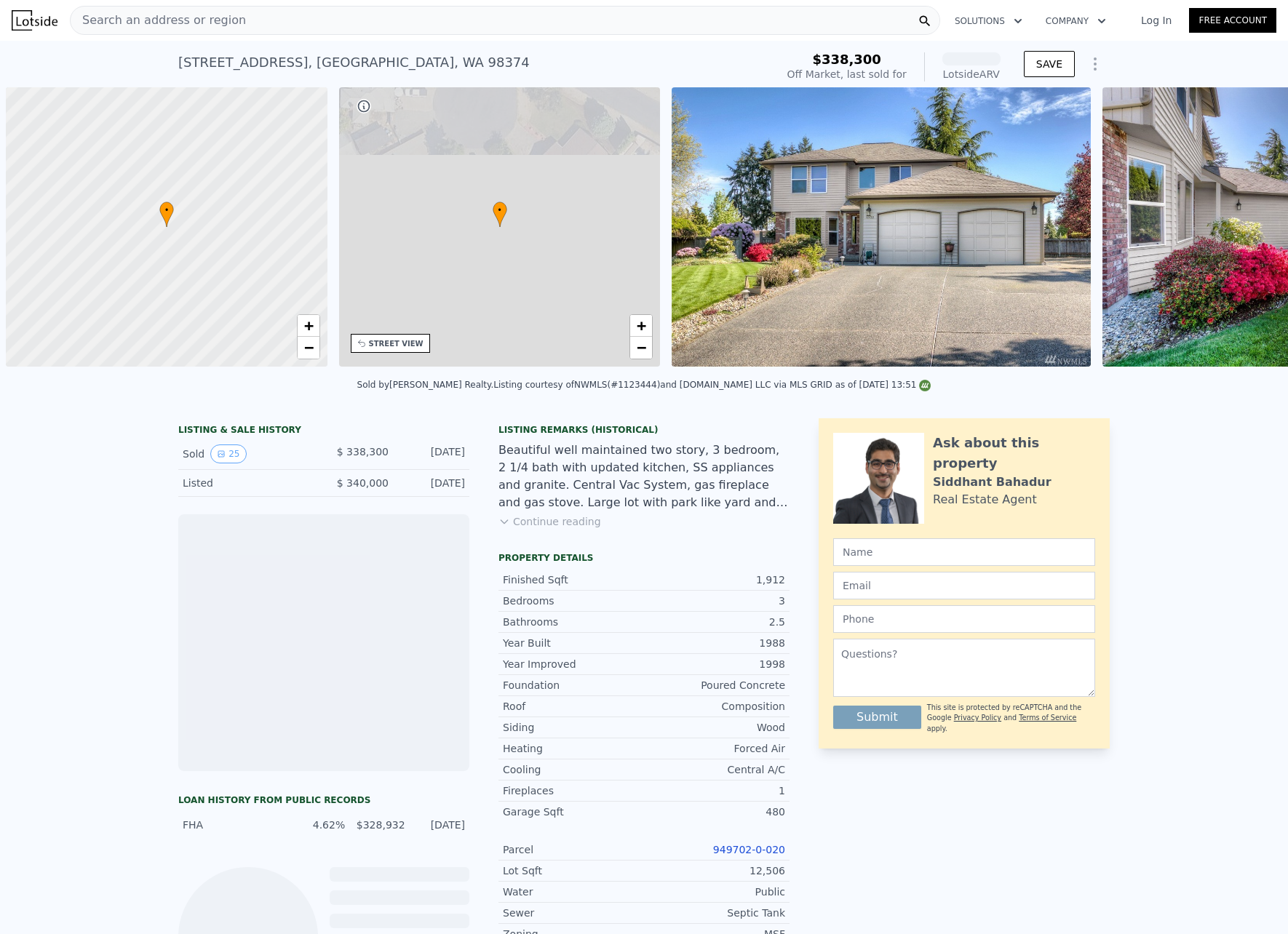
scroll to position [0, 6]
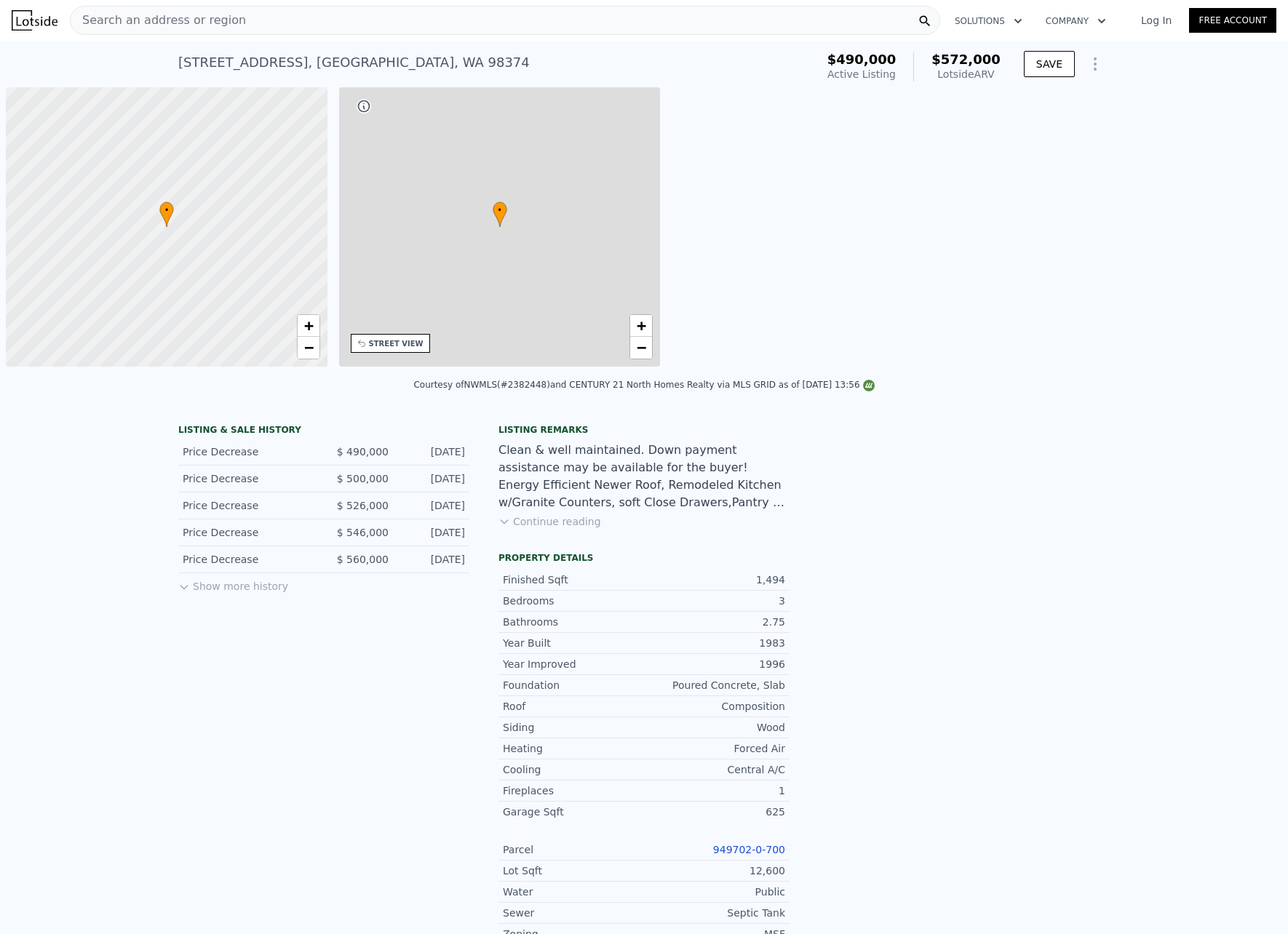
scroll to position [0, 6]
